Goal: Transaction & Acquisition: Purchase product/service

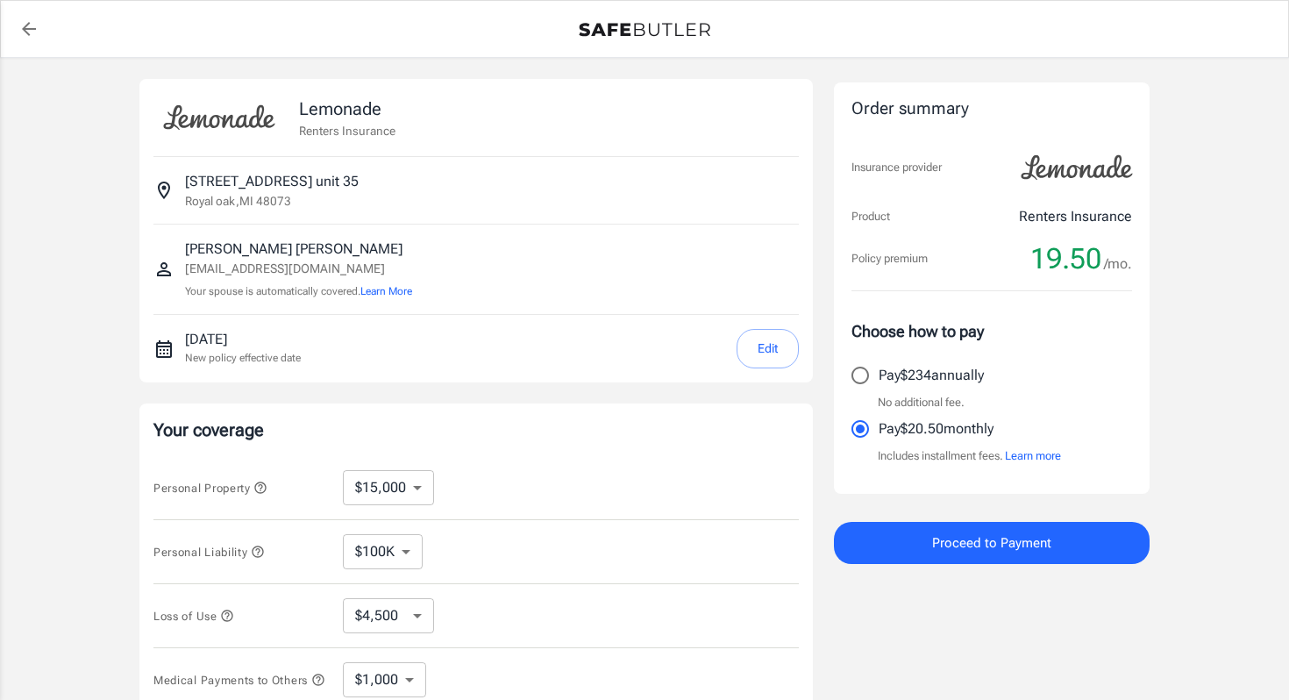
select select "15000"
select select "500"
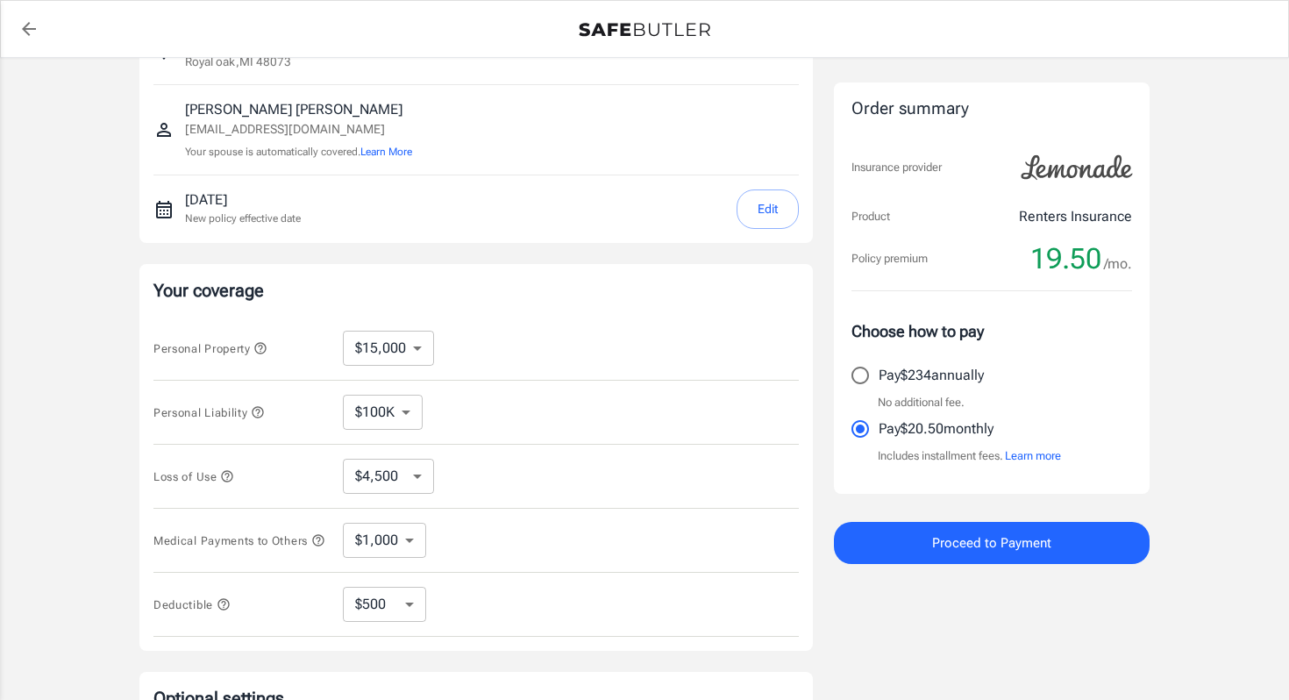
scroll to position [140, 0]
click at [233, 475] on icon "button" at bounding box center [227, 475] width 14 height 14
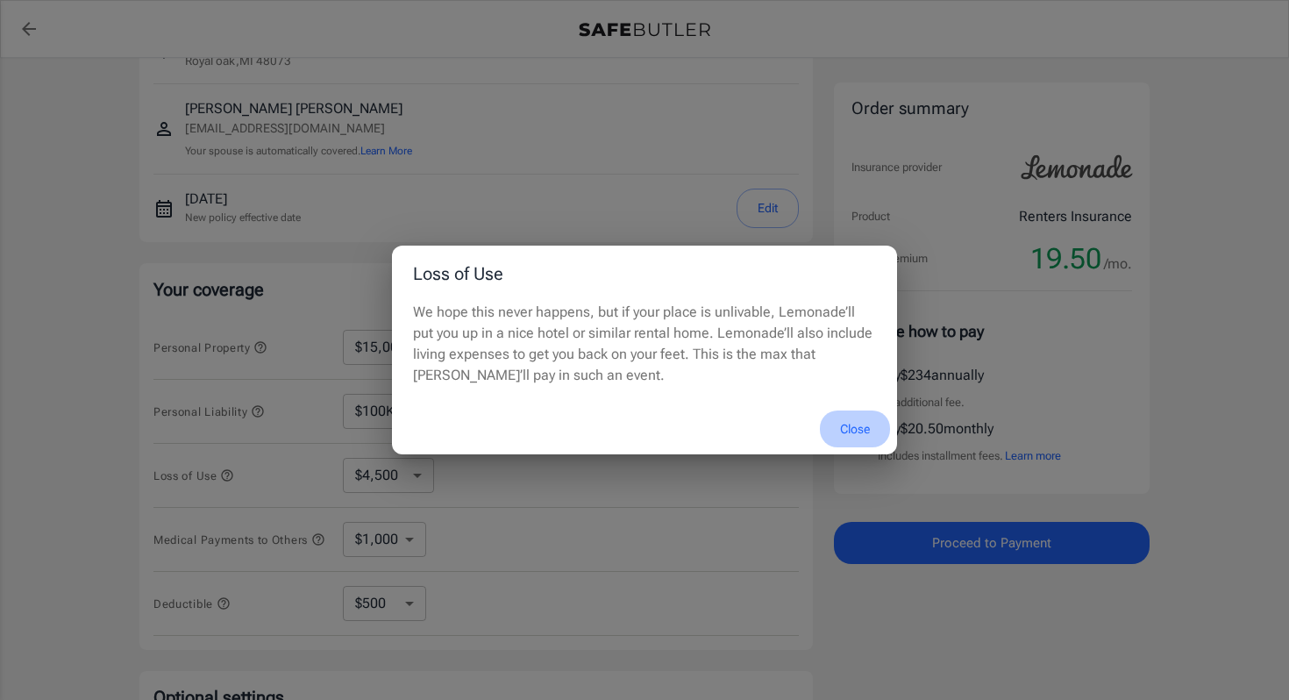
click at [851, 431] on button "Close" at bounding box center [855, 429] width 70 height 38
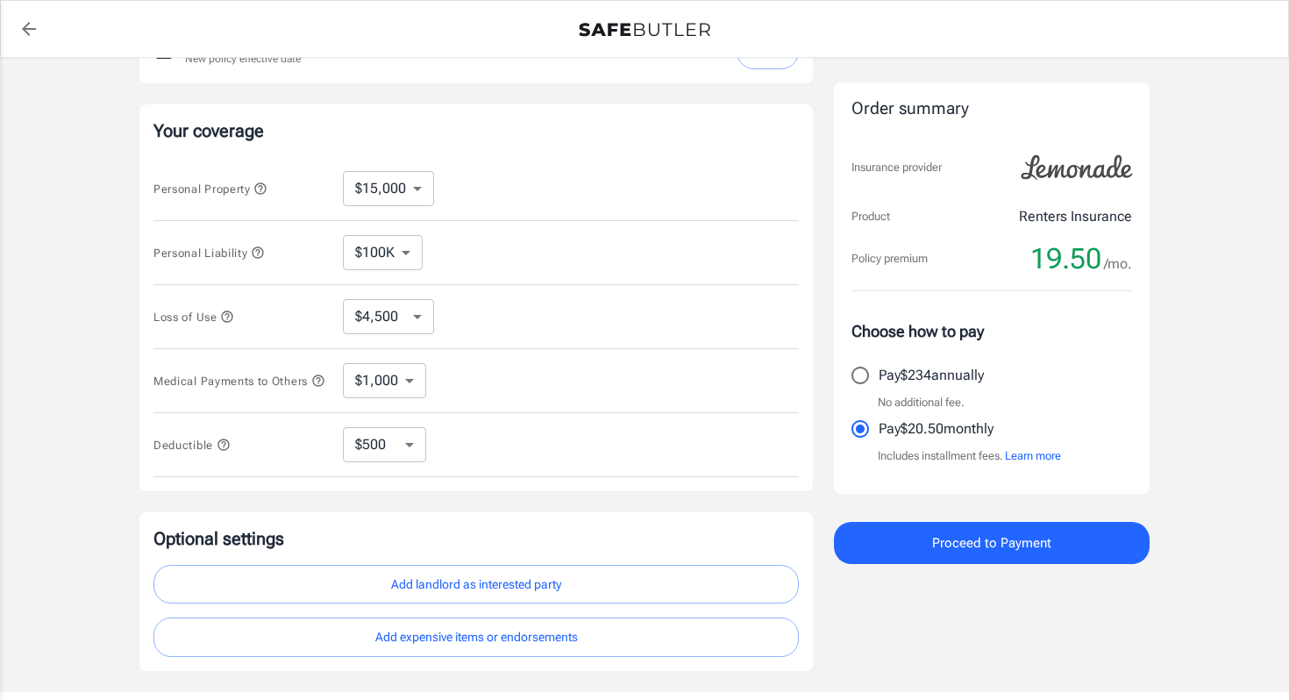
scroll to position [300, 0]
click at [233, 445] on span "Deductible" at bounding box center [240, 443] width 175 height 22
click at [225, 447] on icon "button" at bounding box center [224, 444] width 14 height 14
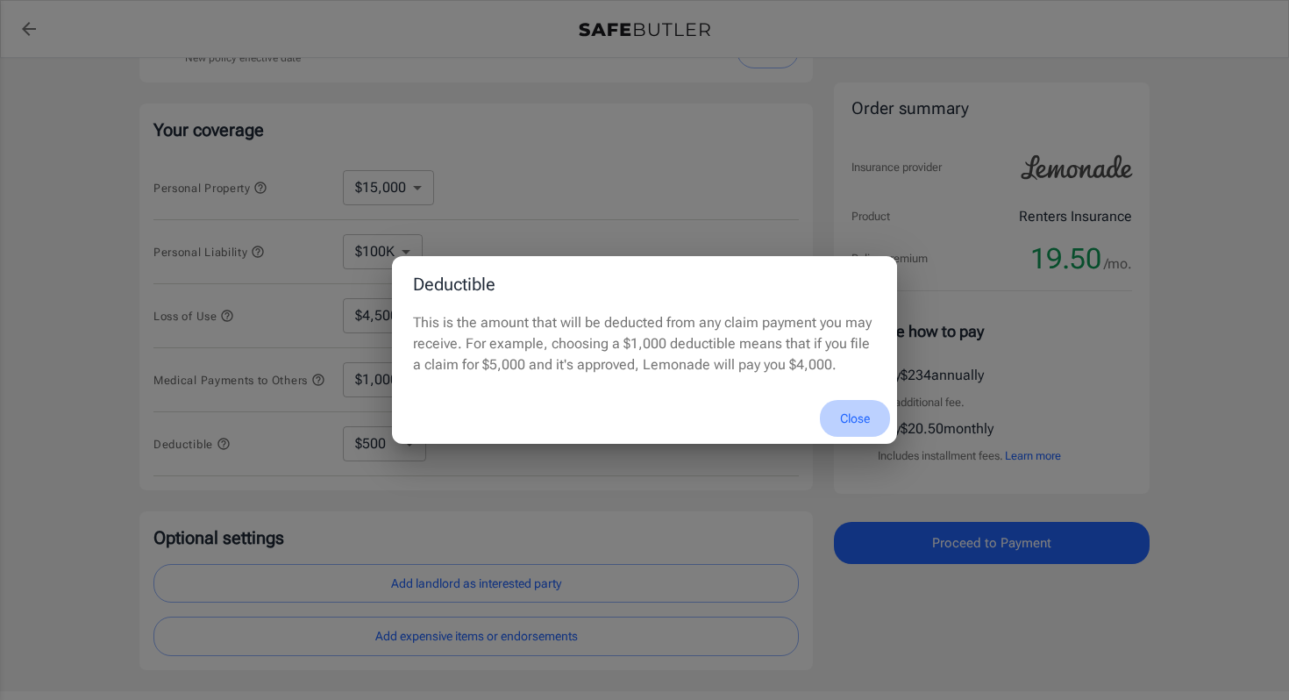
click at [856, 414] on button "Close" at bounding box center [855, 419] width 70 height 38
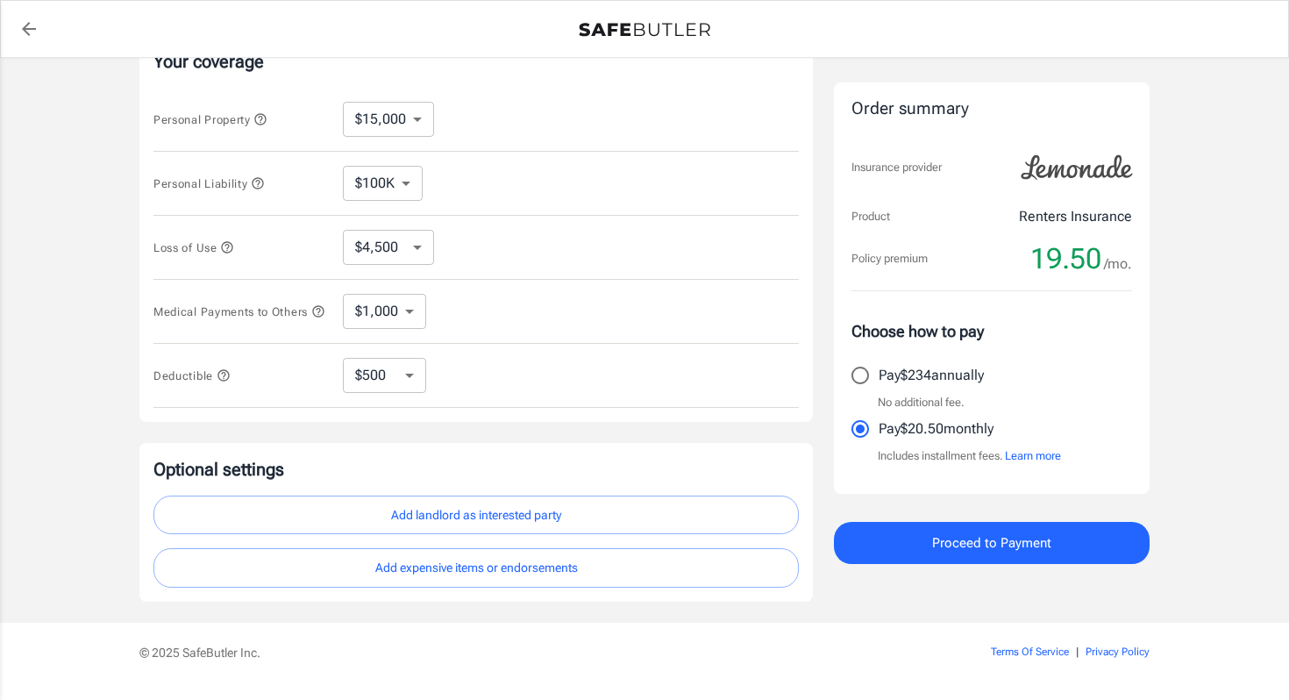
scroll to position [0, 0]
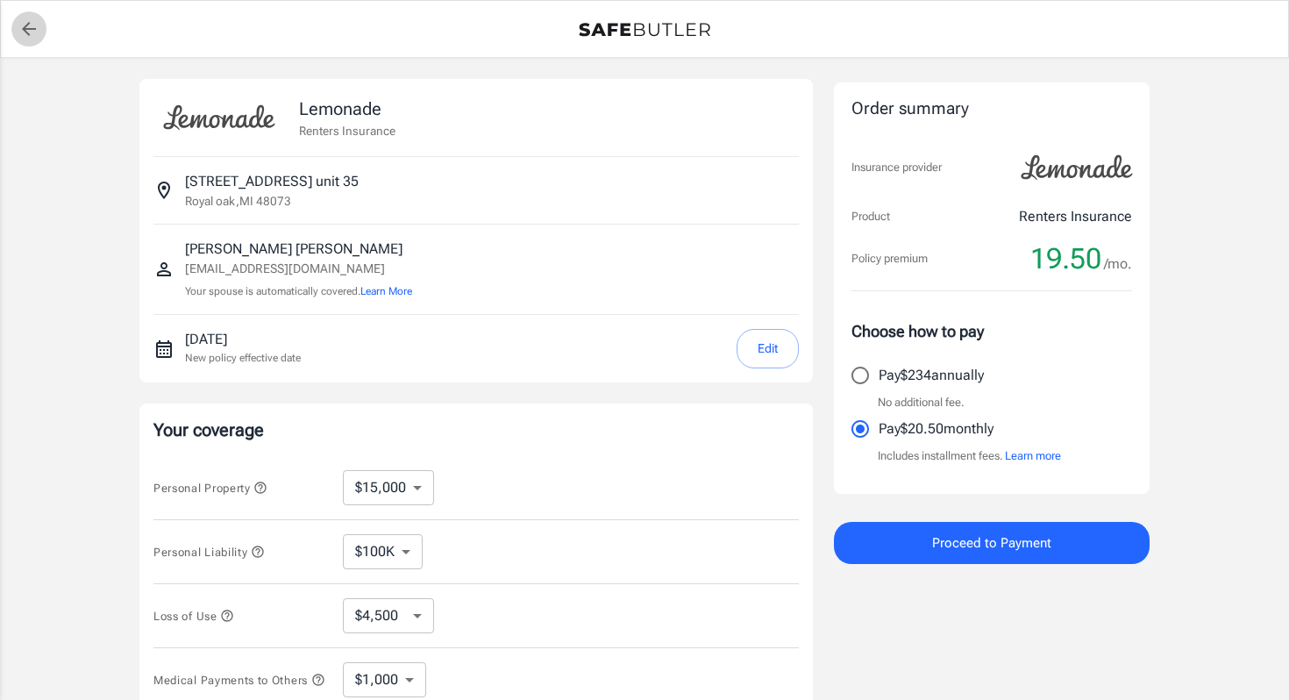
click at [23, 36] on icon "back to quotes" at bounding box center [28, 28] width 21 height 21
